Goal: Task Accomplishment & Management: Manage account settings

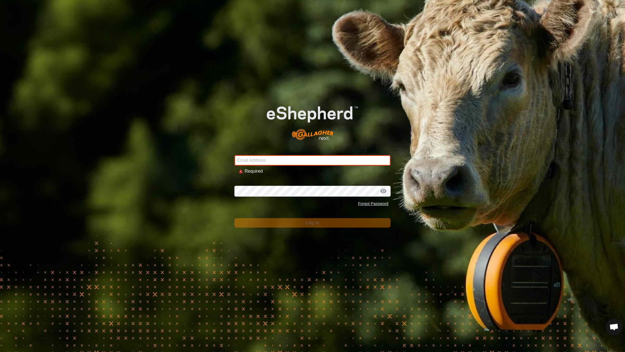
type input "[EMAIL_ADDRESS][DOMAIN_NAME]"
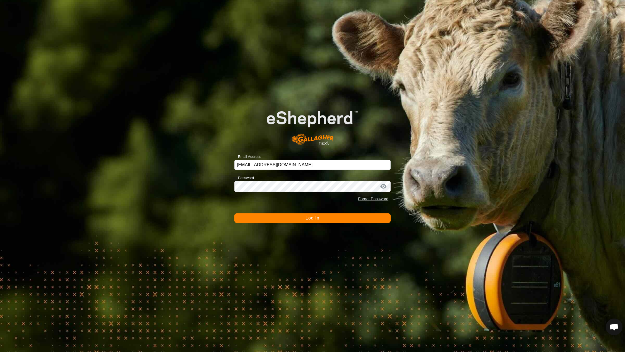
click at [281, 218] on button "Log In" at bounding box center [312, 217] width 156 height 9
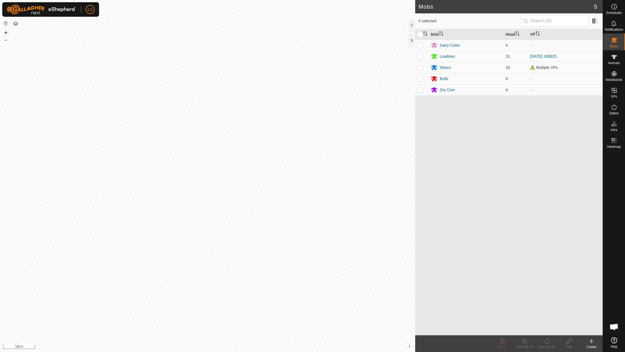
click at [6, 31] on button "+" at bounding box center [6, 32] width 7 height 7
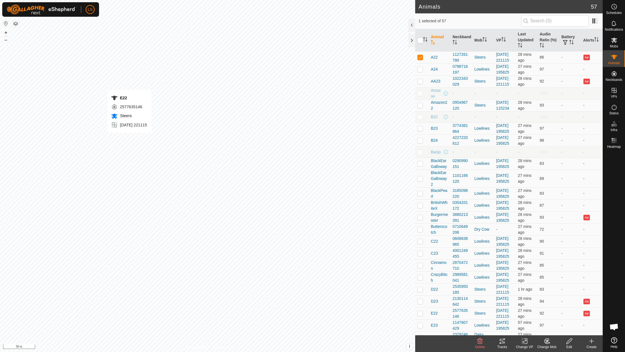
checkbox input "true"
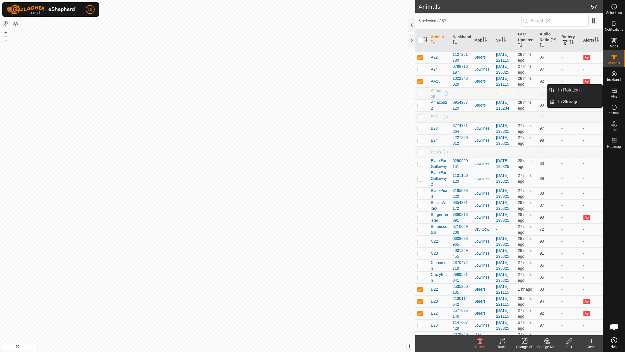
click at [616, 94] on es-virtualpaddocks-svg-icon at bounding box center [614, 90] width 10 height 9
click at [7, 40] on button "–" at bounding box center [6, 40] width 7 height 7
click at [6, 40] on button "–" at bounding box center [6, 40] width 7 height 7
click at [614, 92] on icon at bounding box center [613, 90] width 7 height 7
click at [526, 343] on icon at bounding box center [525, 340] width 3 height 5
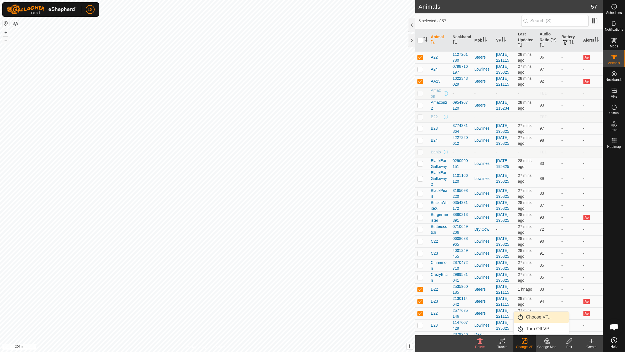
click at [534, 318] on link "Choose VP..." at bounding box center [540, 316] width 55 height 11
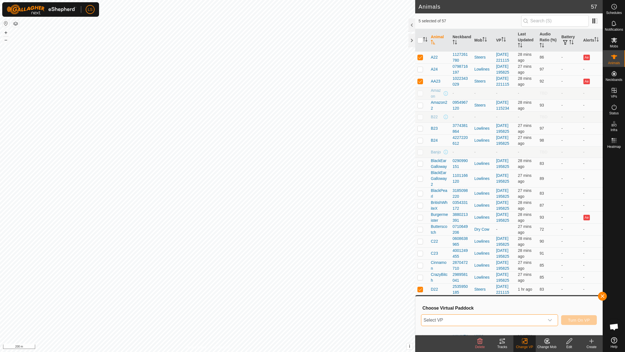
click at [458, 321] on span "Select VP" at bounding box center [482, 319] width 123 height 11
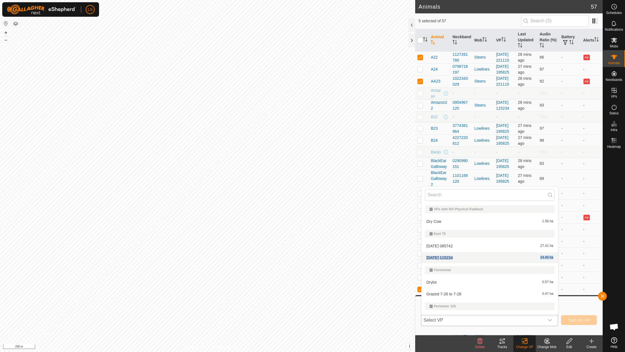
click at [452, 255] on li "[DATE] 115234 24.45 ha" at bounding box center [489, 257] width 136 height 11
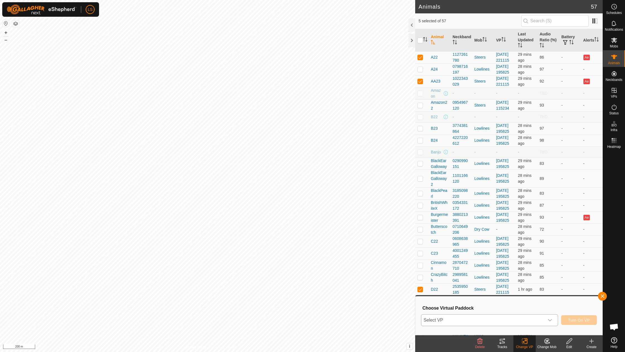
click at [549, 319] on icon "dropdown trigger" at bounding box center [549, 320] width 4 height 4
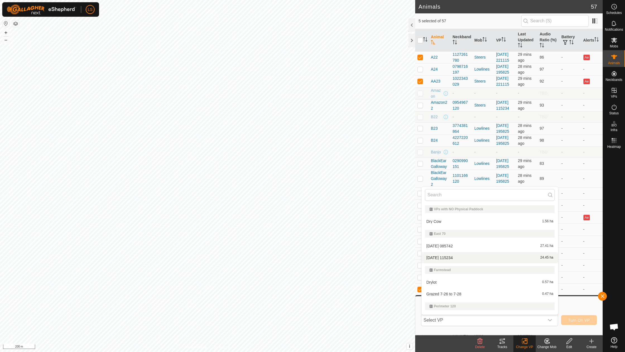
click at [455, 258] on li "[DATE] 115234 24.45 ha" at bounding box center [489, 257] width 136 height 11
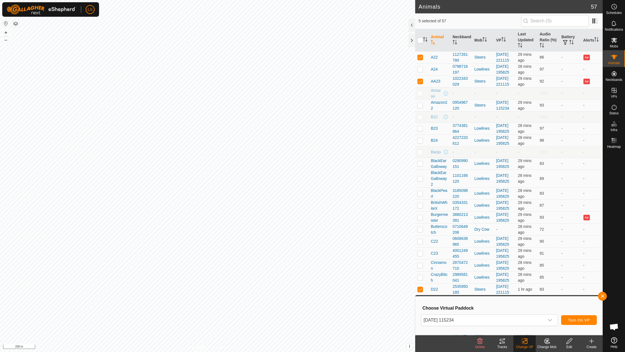
click at [584, 320] on span "Turn On VP" at bounding box center [579, 320] width 22 height 4
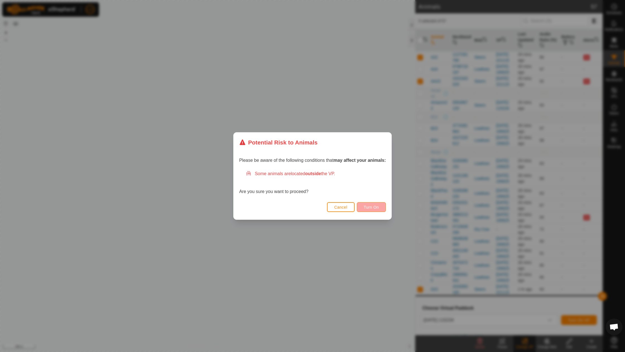
click at [372, 208] on span "Turn On" at bounding box center [371, 207] width 15 height 4
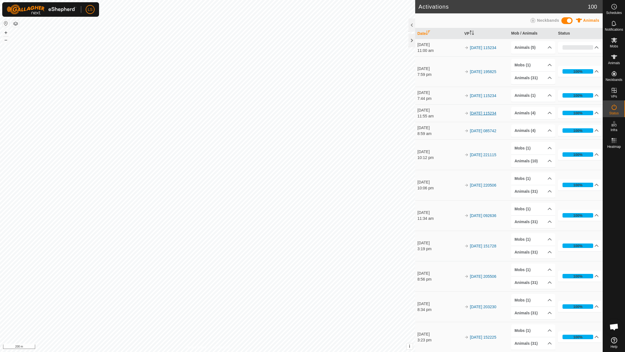
click at [496, 113] on link "[DATE] 115234" at bounding box center [482, 113] width 26 height 4
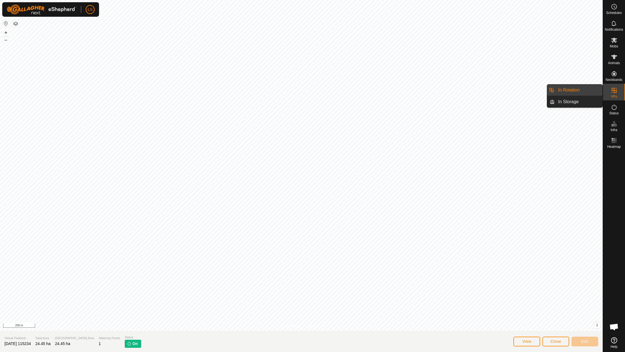
click at [615, 94] on es-virtualpaddocks-svg-icon at bounding box center [614, 90] width 10 height 9
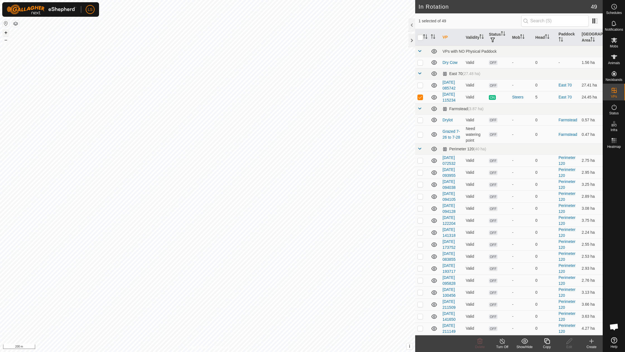
click at [4, 31] on button "+" at bounding box center [6, 32] width 7 height 7
click at [5, 32] on button "+" at bounding box center [6, 32] width 7 height 7
click at [419, 98] on p-checkbox at bounding box center [420, 97] width 6 height 4
checkbox input "false"
click at [590, 342] on icon at bounding box center [591, 341] width 7 height 7
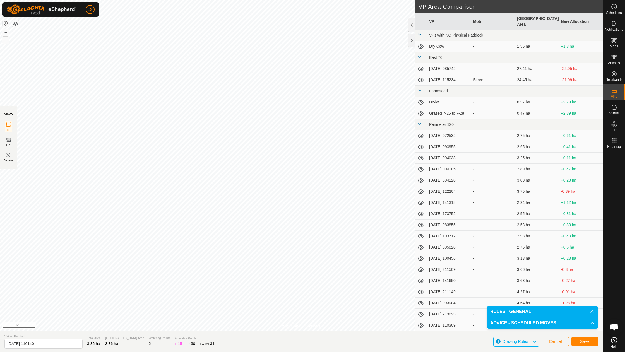
click at [584, 343] on span "Save" at bounding box center [584, 341] width 9 height 4
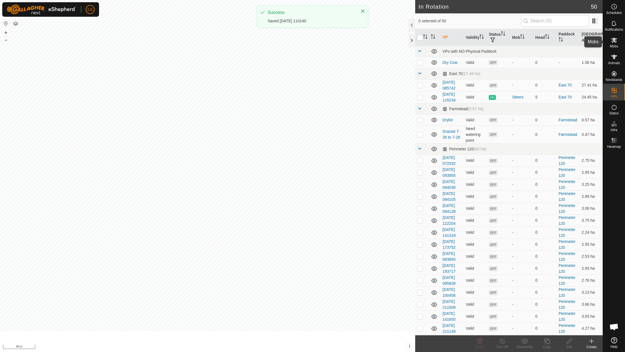
click at [614, 42] on icon at bounding box center [613, 40] width 7 height 7
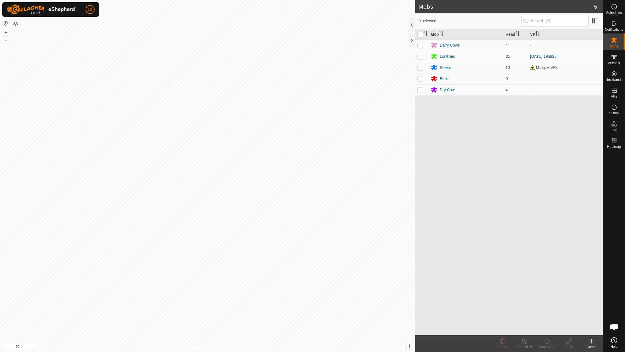
click at [422, 55] on p-checkbox at bounding box center [420, 56] width 6 height 4
checkbox input "true"
click at [547, 342] on icon at bounding box center [546, 341] width 7 height 7
click at [547, 328] on link "Now" at bounding box center [563, 328] width 55 height 11
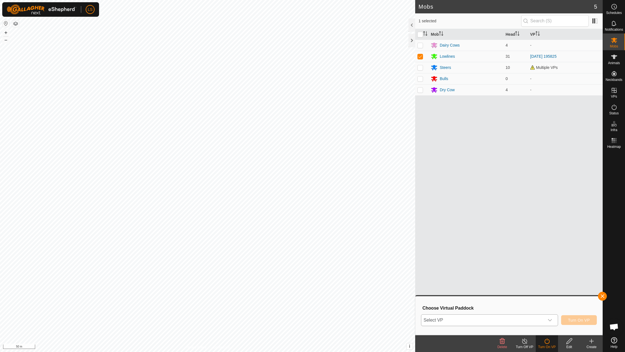
click at [550, 320] on icon "dropdown trigger" at bounding box center [549, 320] width 4 height 4
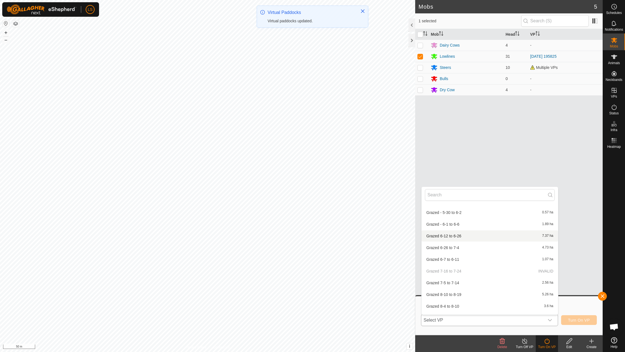
scroll to position [457, 0]
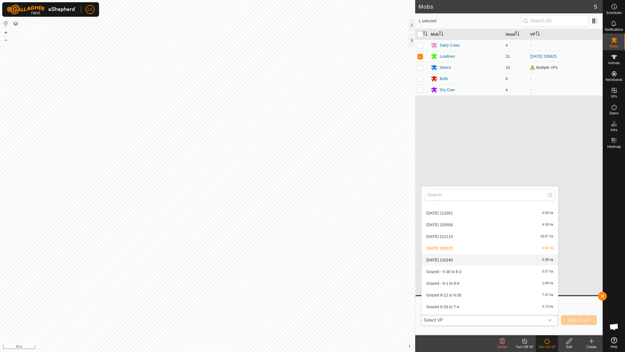
click at [447, 254] on li "[DATE] 110140 3.36 ha" at bounding box center [489, 259] width 136 height 11
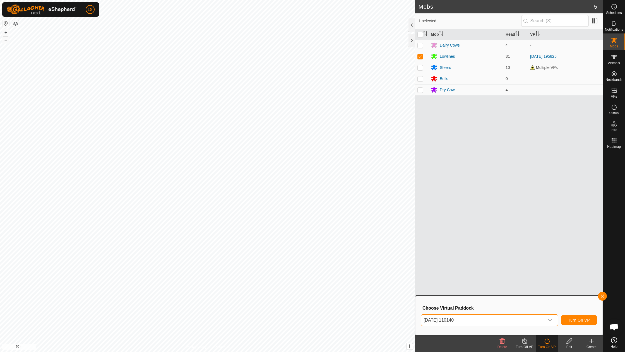
click at [574, 318] on span "Turn On VP" at bounding box center [579, 320] width 22 height 4
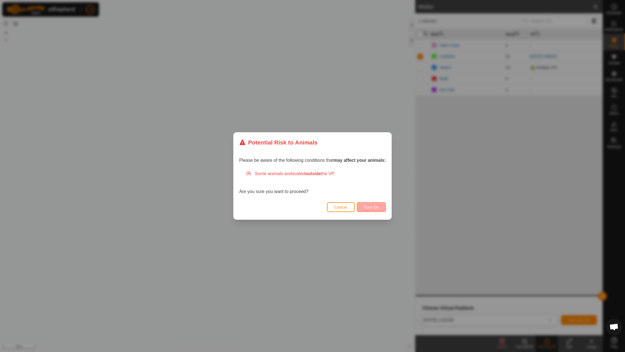
click at [373, 208] on span "Turn On" at bounding box center [371, 207] width 15 height 4
